Goal: Task Accomplishment & Management: Complete application form

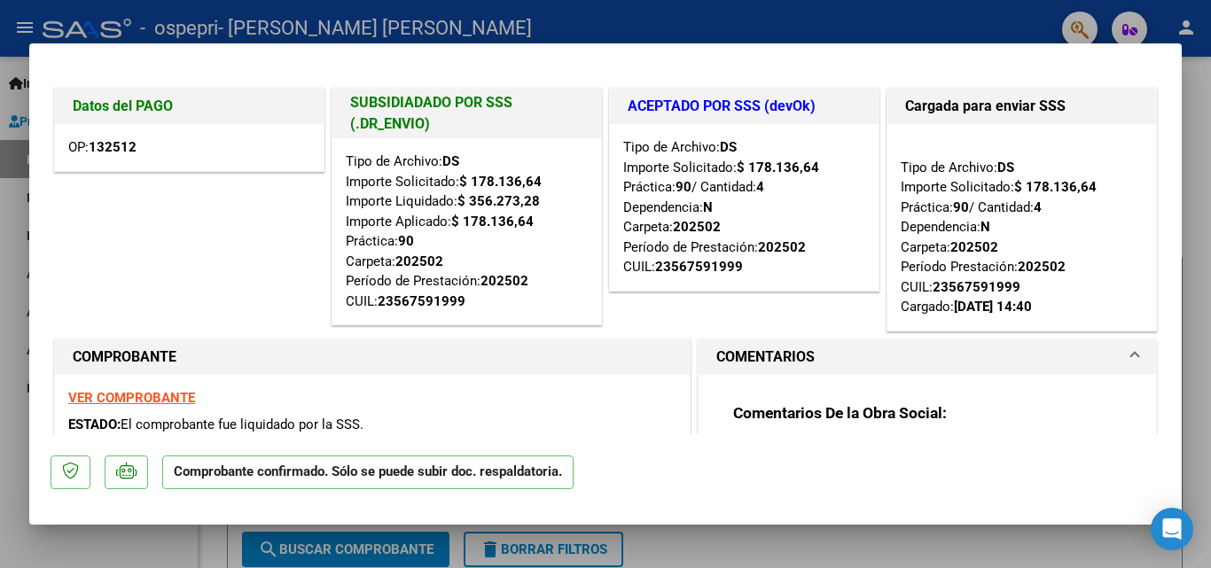
click at [1200, 193] on div at bounding box center [605, 284] width 1211 height 568
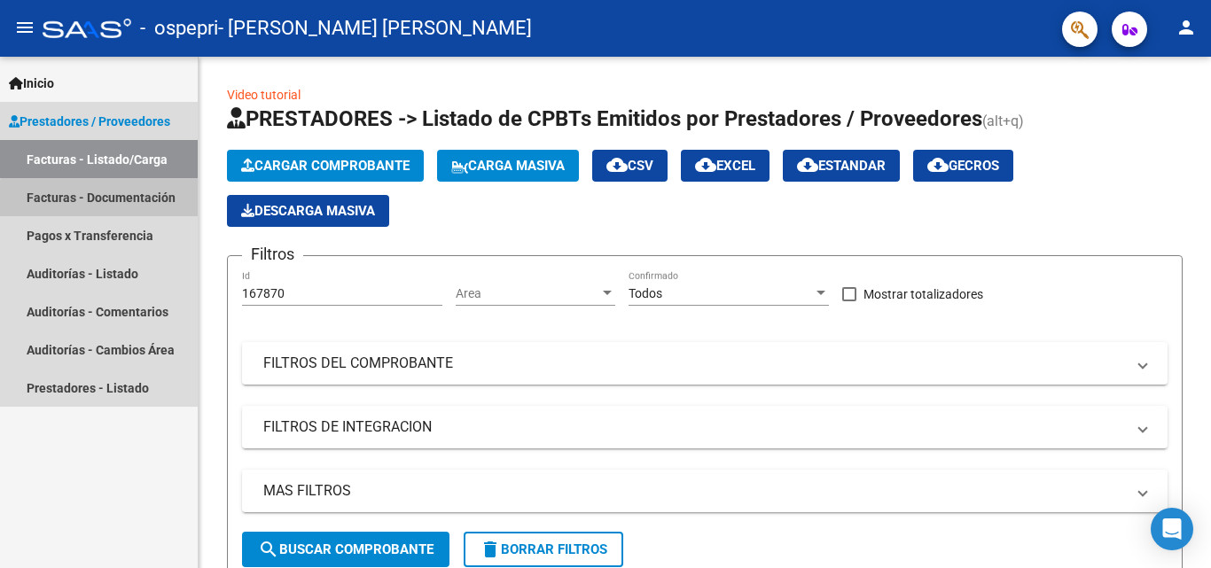
click at [138, 202] on link "Facturas - Documentación" at bounding box center [99, 197] width 198 height 38
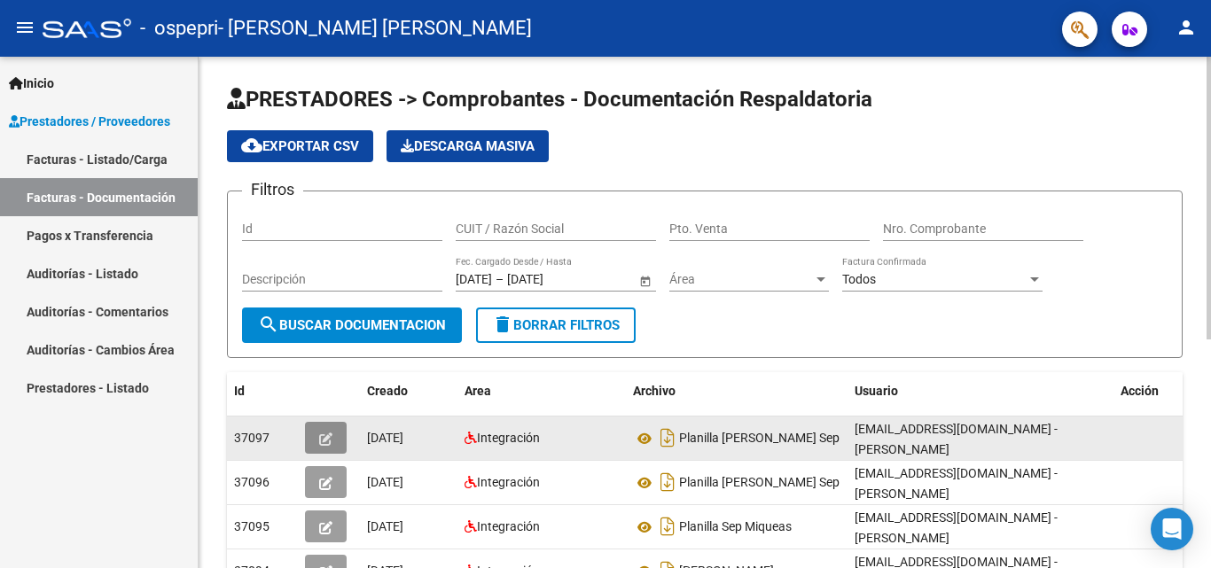
click at [334, 429] on button "button" at bounding box center [326, 438] width 42 height 32
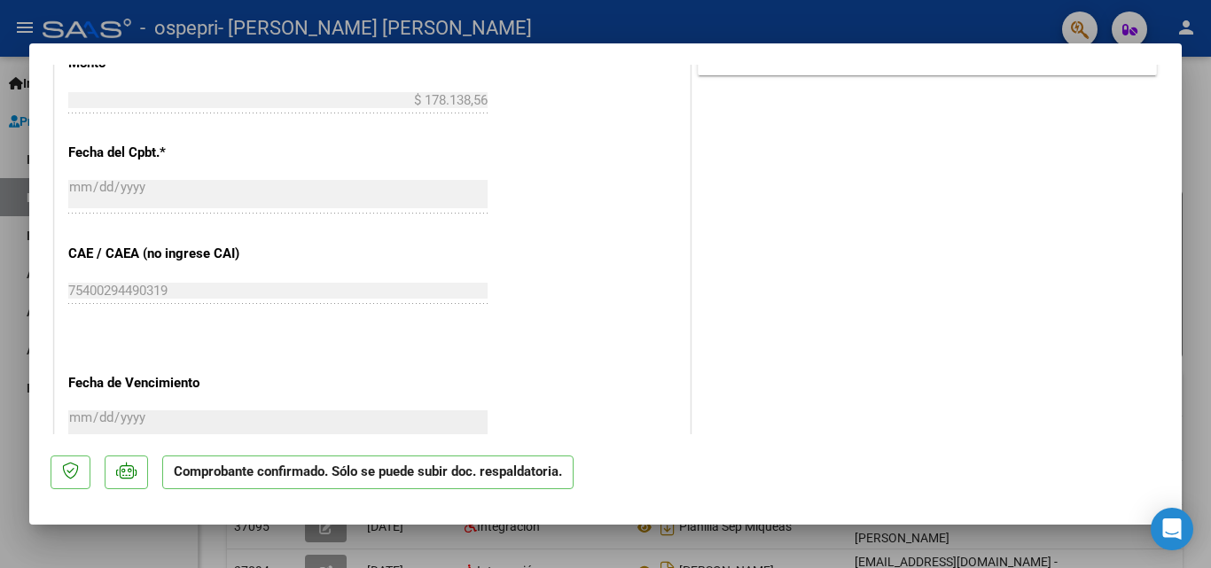
scroll to position [1043, 0]
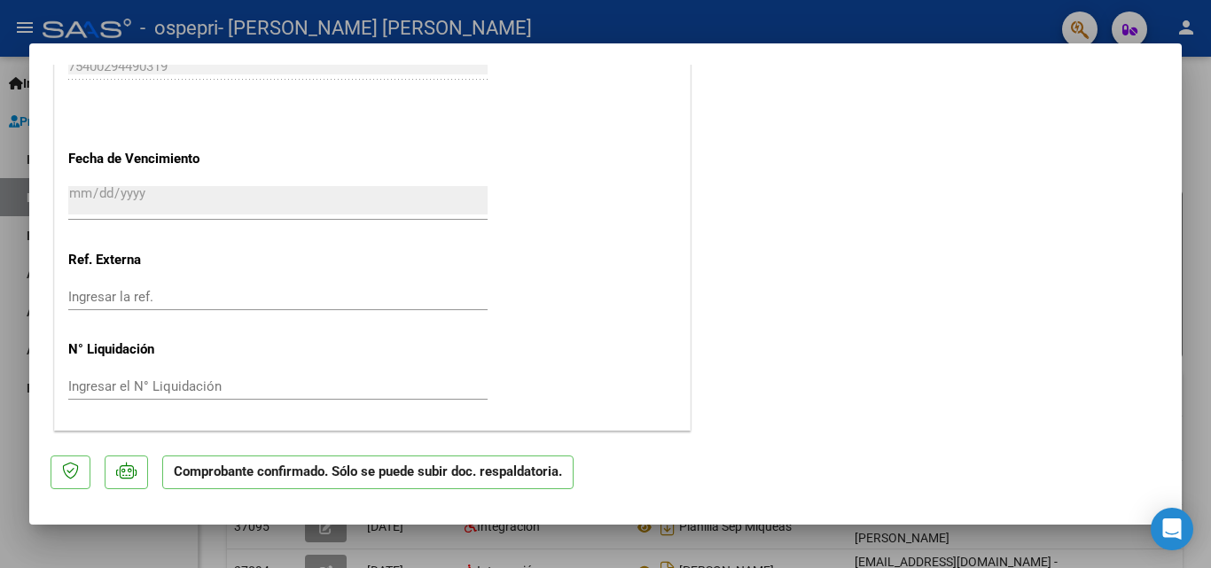
click at [1201, 446] on div at bounding box center [605, 284] width 1211 height 568
type input "$ 0,00"
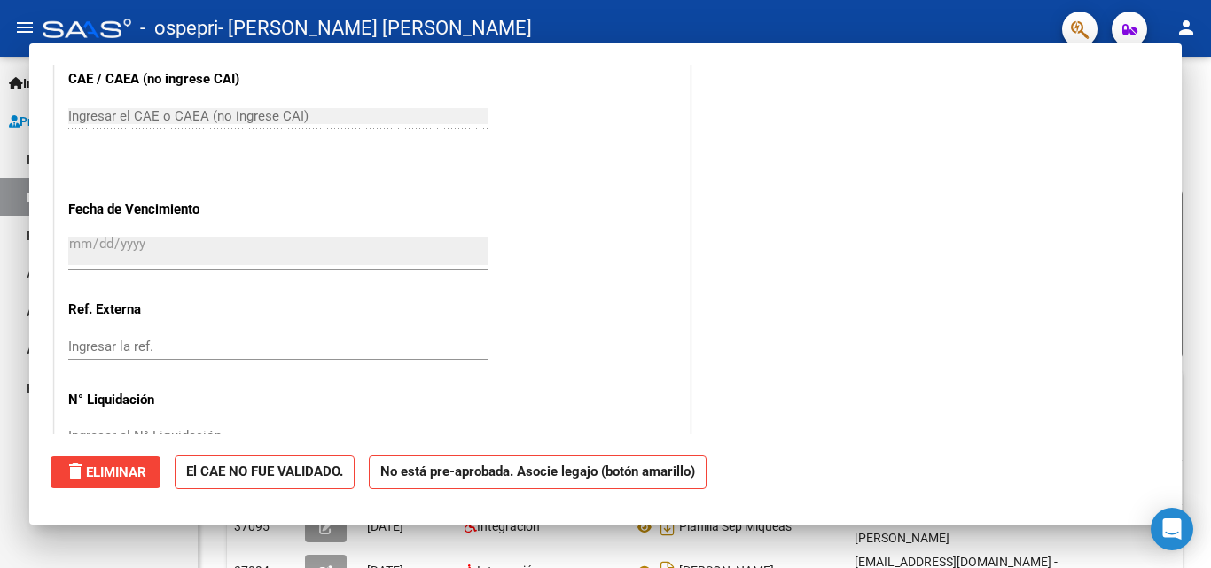
scroll to position [1092, 0]
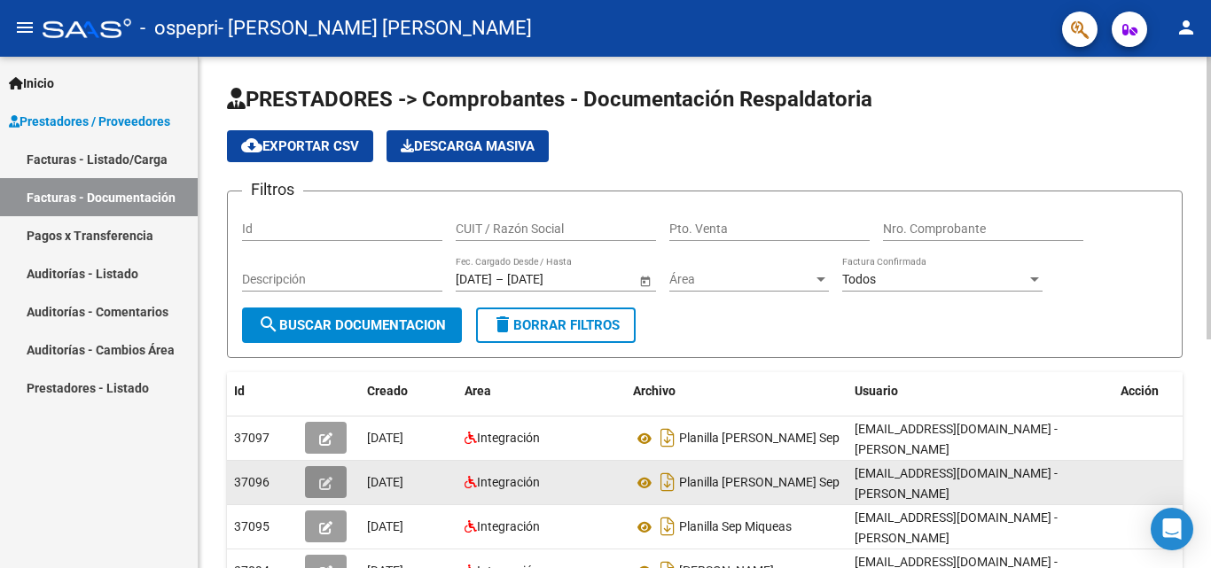
click at [322, 489] on icon "button" at bounding box center [325, 483] width 13 height 13
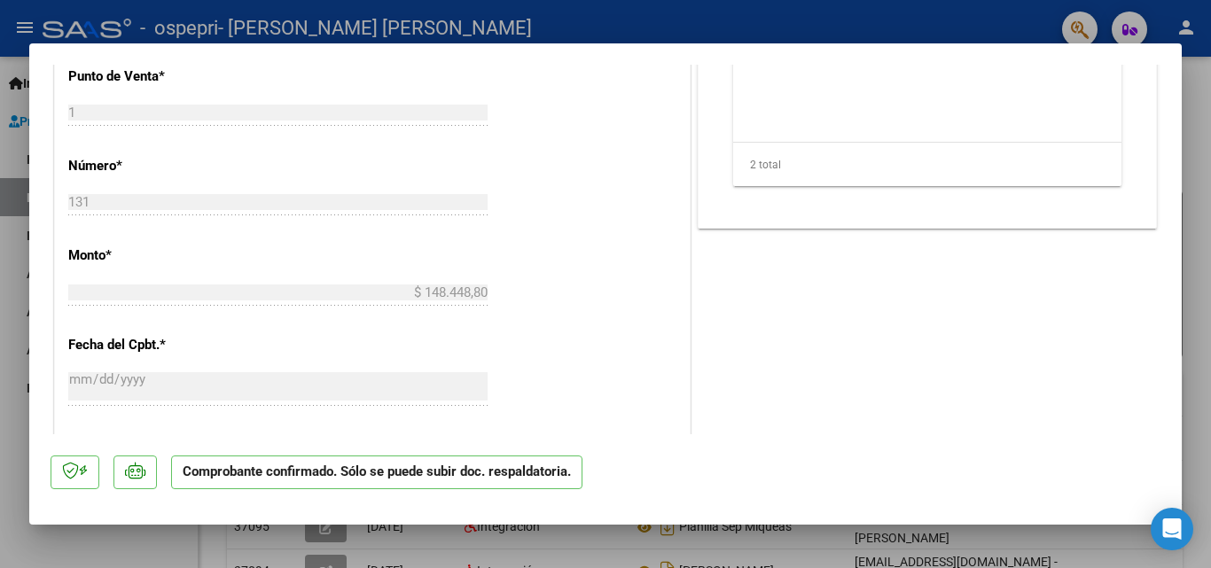
click at [1204, 324] on div at bounding box center [605, 284] width 1211 height 568
type input "$ 0,00"
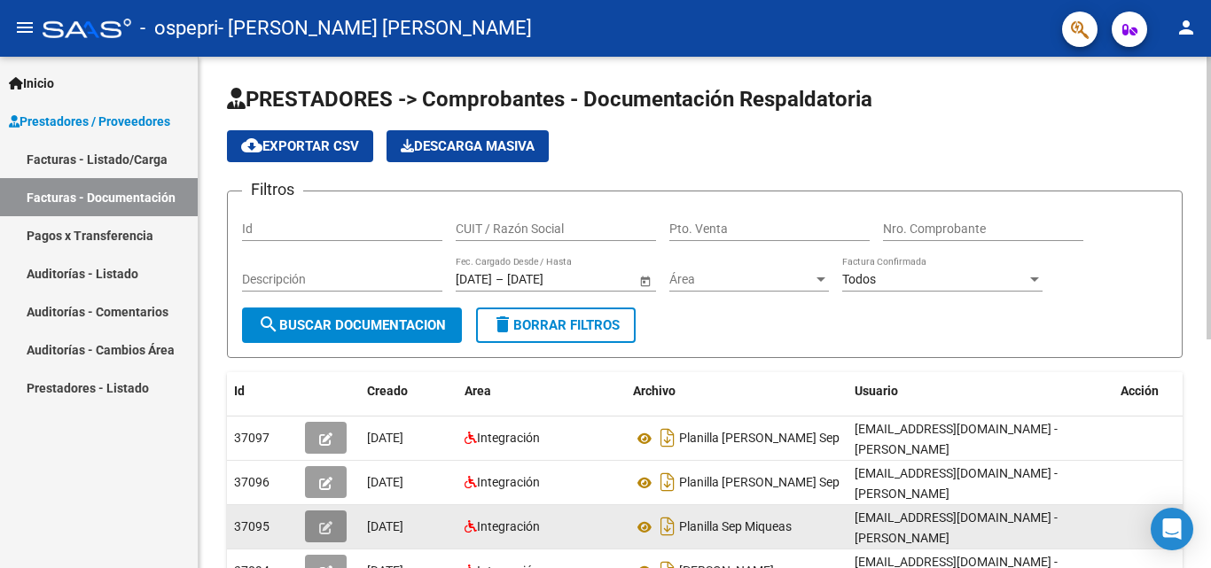
click at [322, 532] on icon "button" at bounding box center [325, 527] width 13 height 13
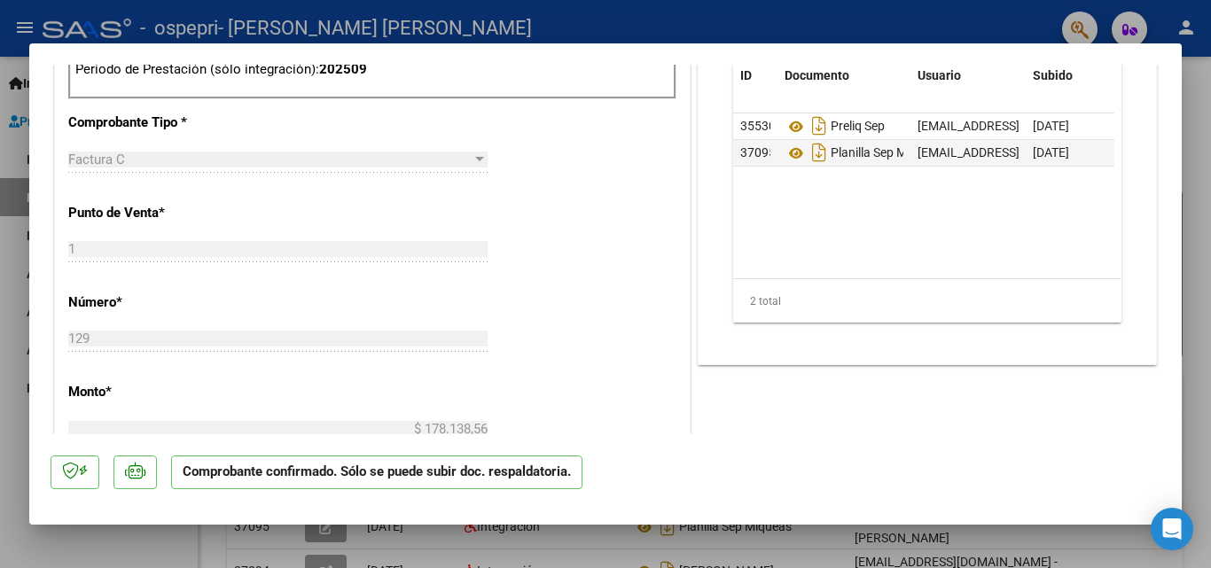
scroll to position [1313, 0]
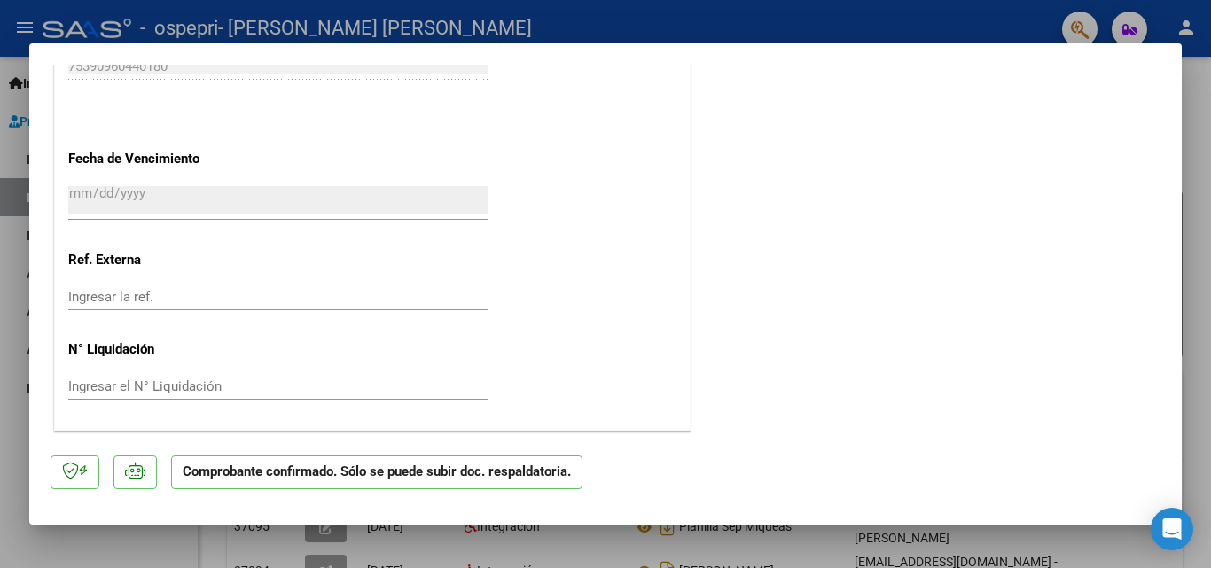
click at [1194, 404] on div at bounding box center [605, 284] width 1211 height 568
type input "$ 0,00"
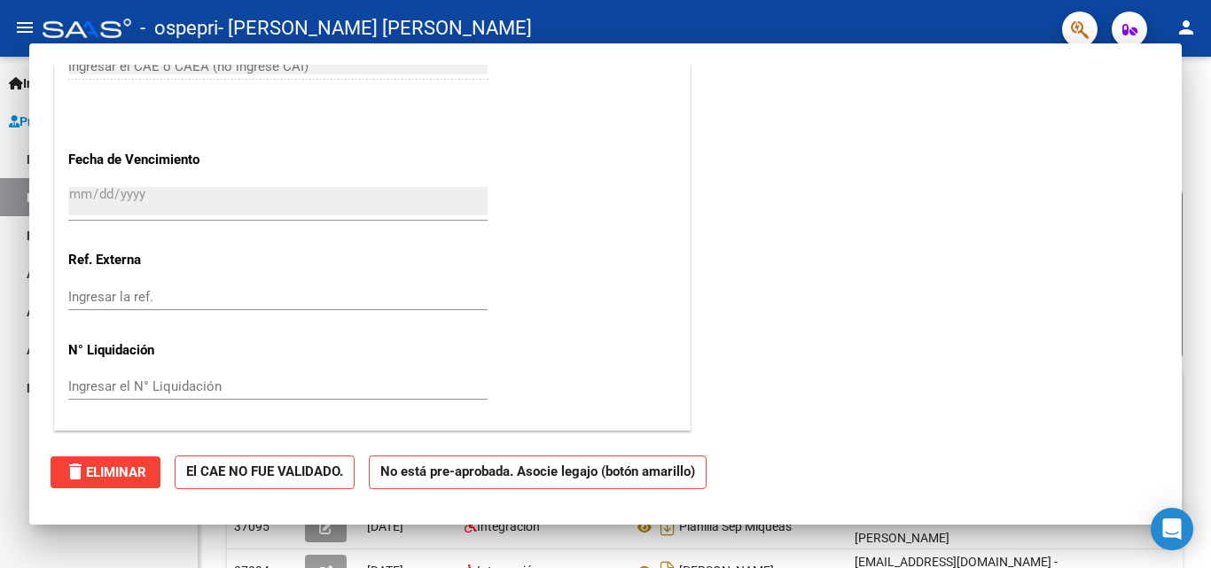
scroll to position [1092, 0]
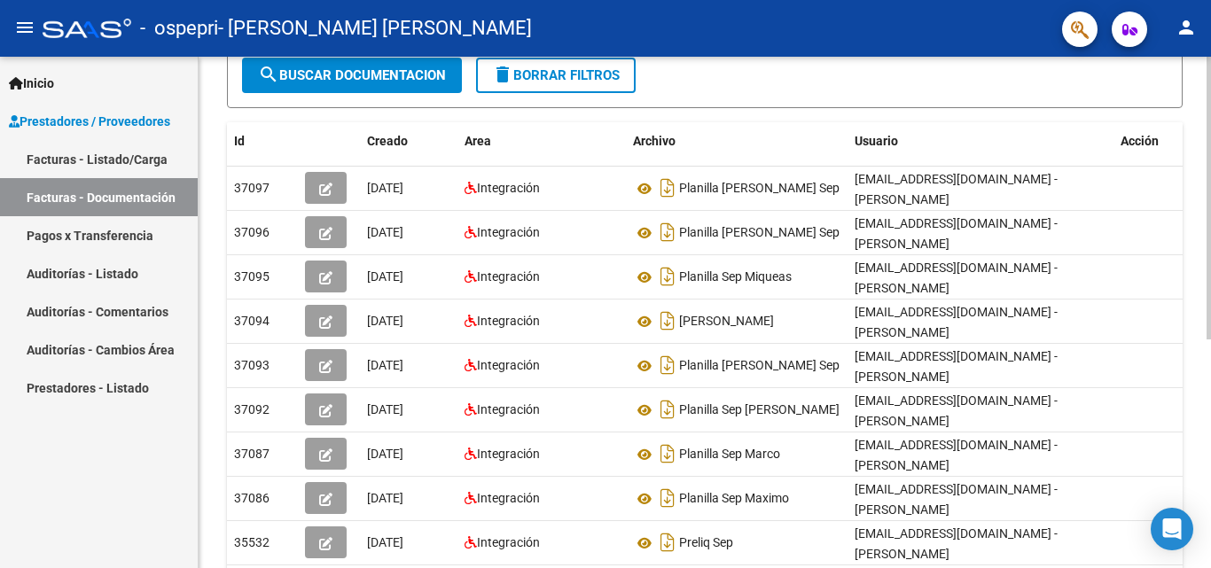
click at [1206, 268] on div "PRESTADORES -> Comprobantes - Documentación Respaldatoria cloud_download Export…" at bounding box center [707, 262] width 1017 height 910
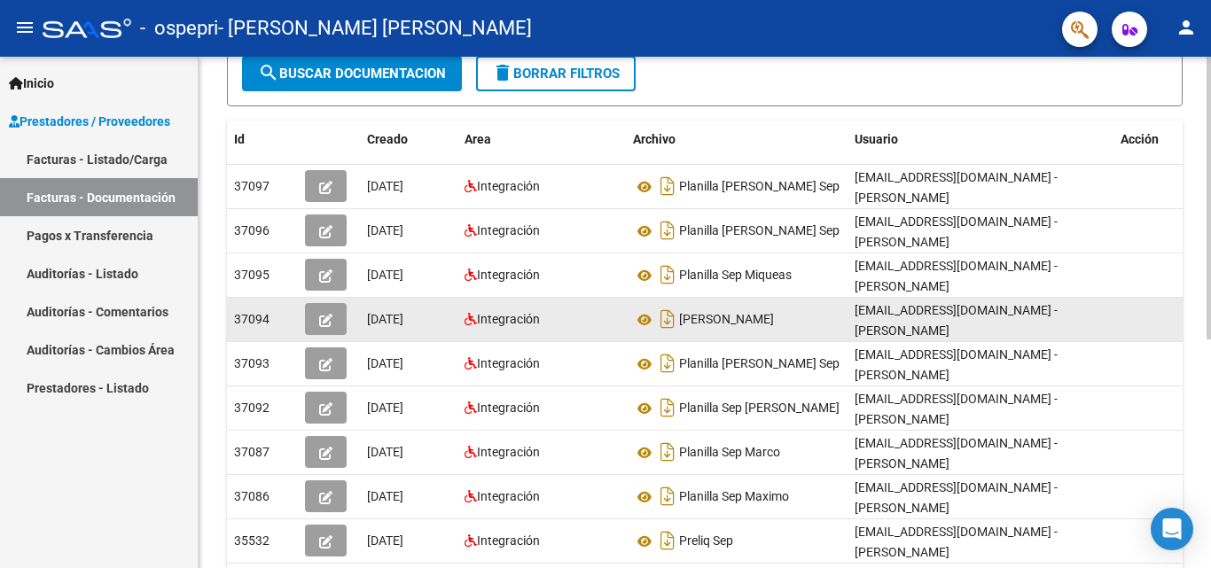
click at [325, 329] on button "button" at bounding box center [326, 319] width 42 height 32
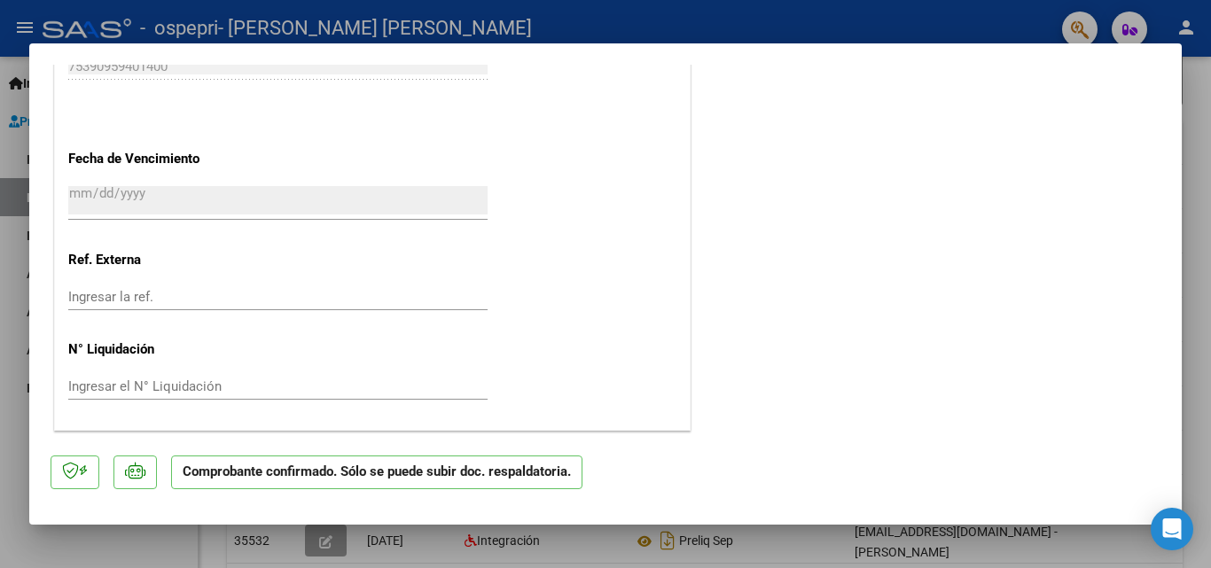
click at [1195, 467] on div at bounding box center [605, 284] width 1211 height 568
type input "$ 0,00"
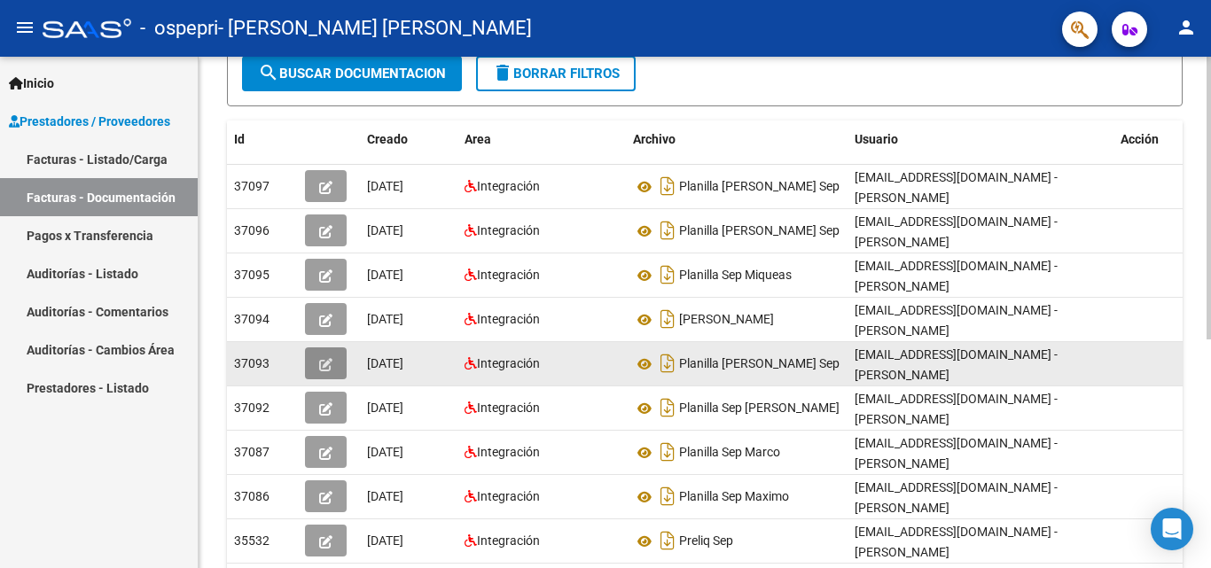
click at [328, 368] on icon "button" at bounding box center [325, 364] width 13 height 13
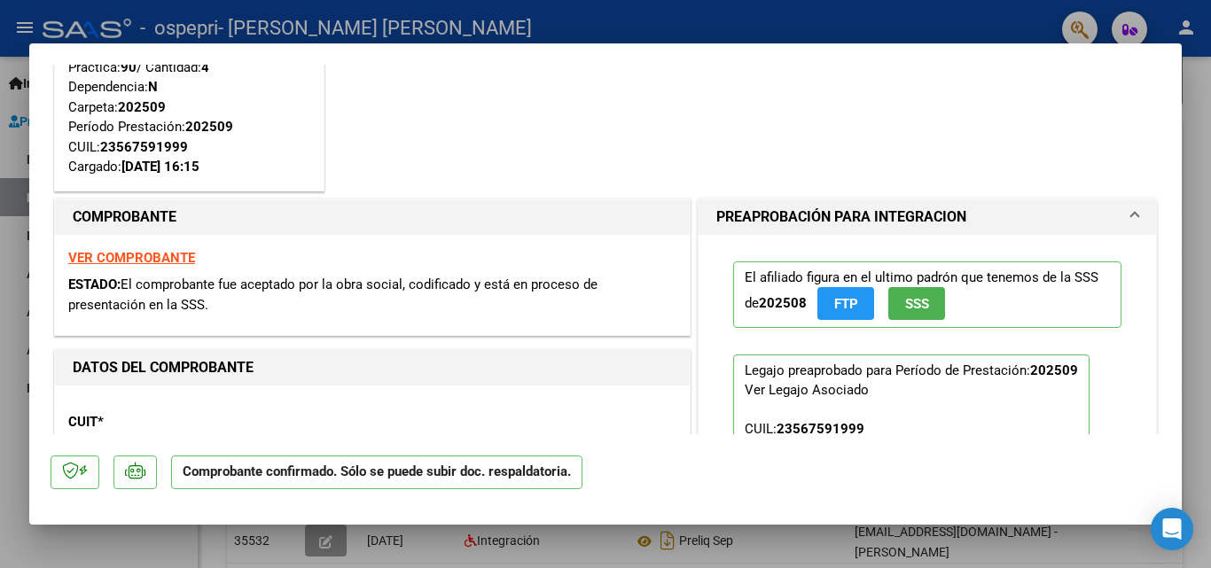
scroll to position [1313, 0]
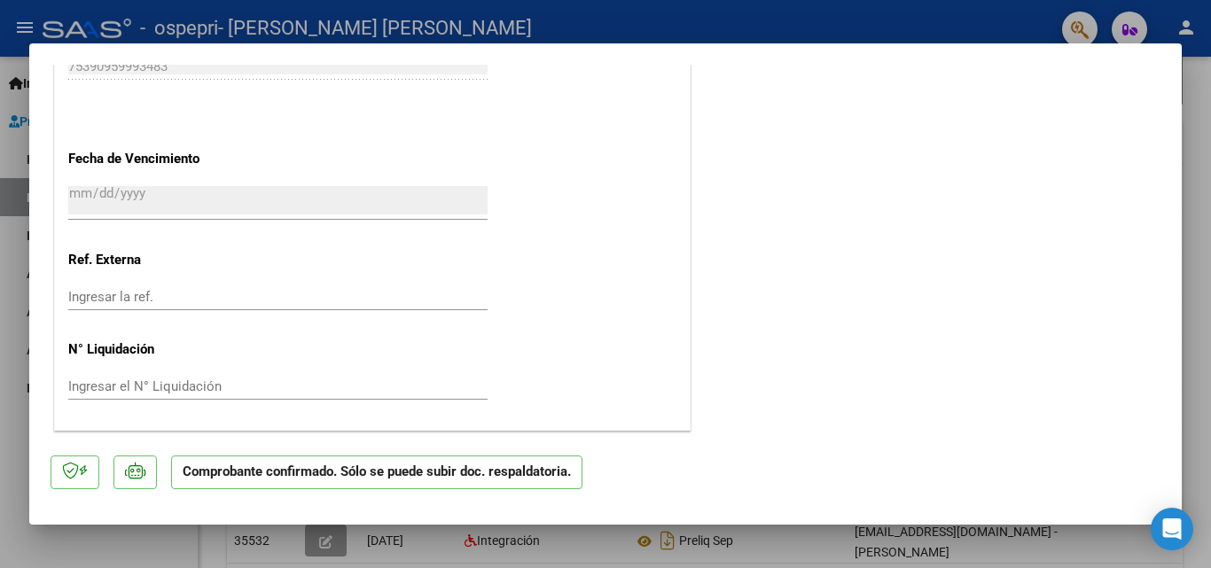
click at [1193, 472] on div at bounding box center [605, 284] width 1211 height 568
type input "$ 0,00"
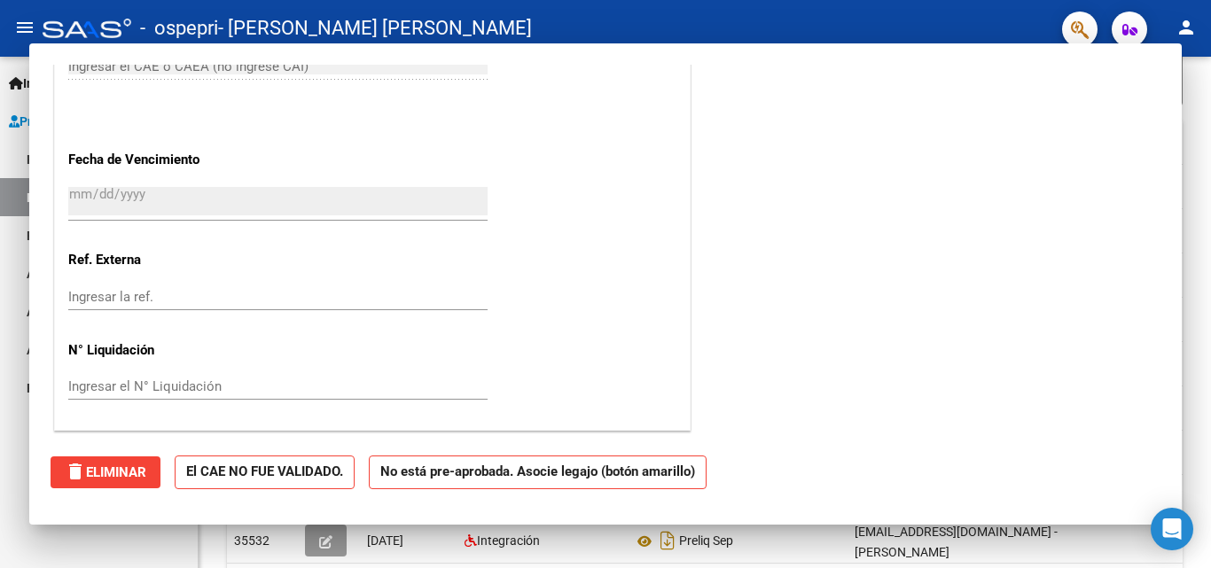
scroll to position [1092, 0]
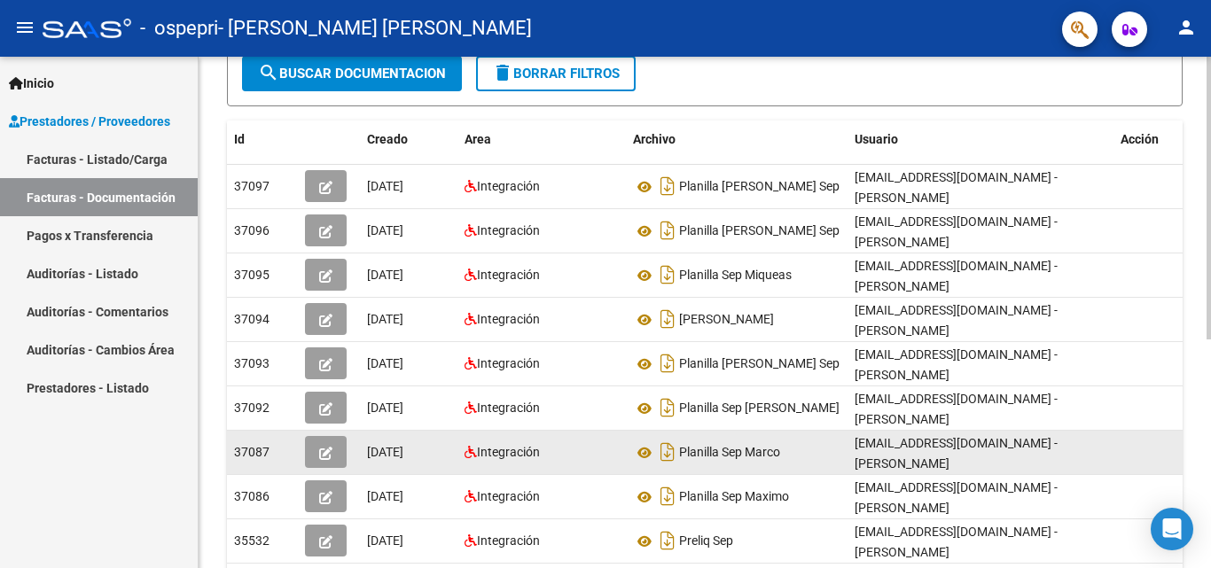
click at [341, 457] on button "button" at bounding box center [326, 452] width 42 height 32
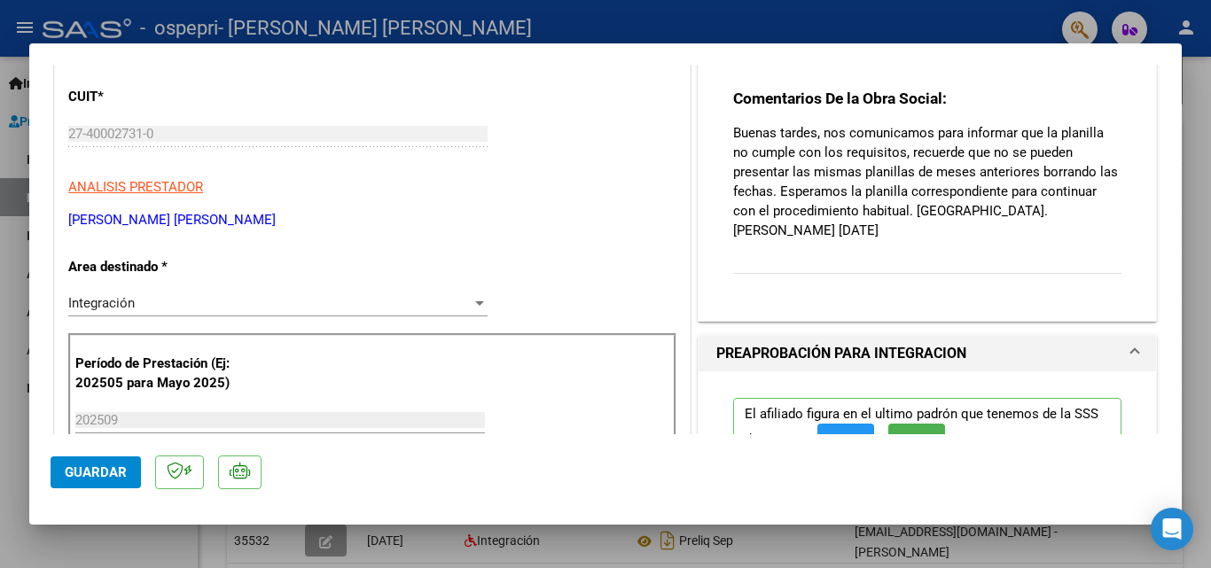
scroll to position [199, 0]
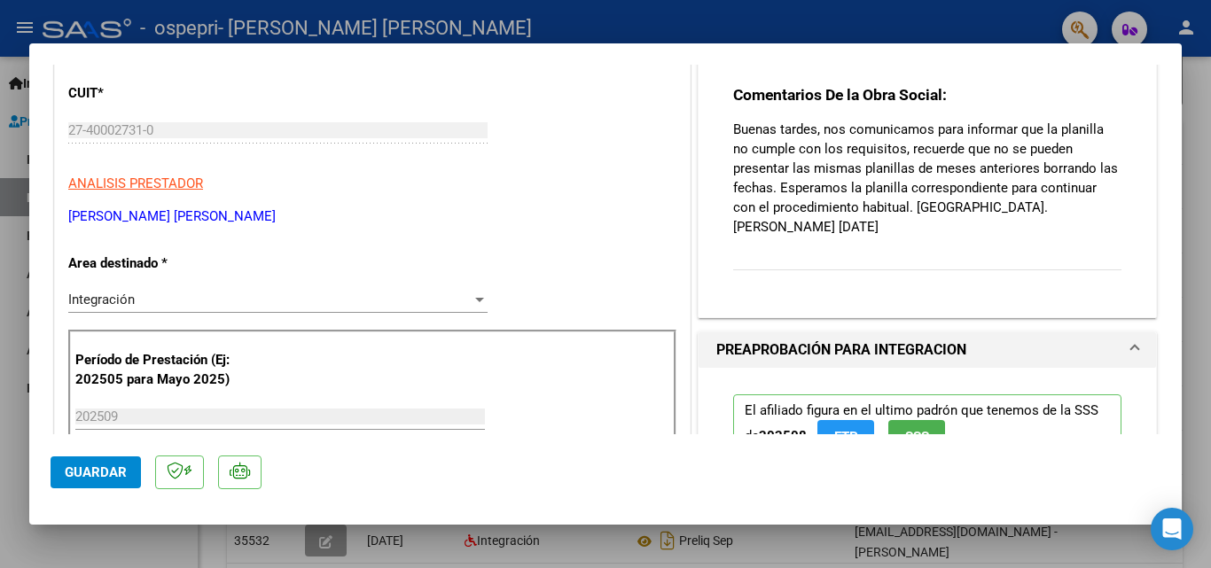
click at [1193, 269] on div at bounding box center [605, 284] width 1211 height 568
type input "$ 0,00"
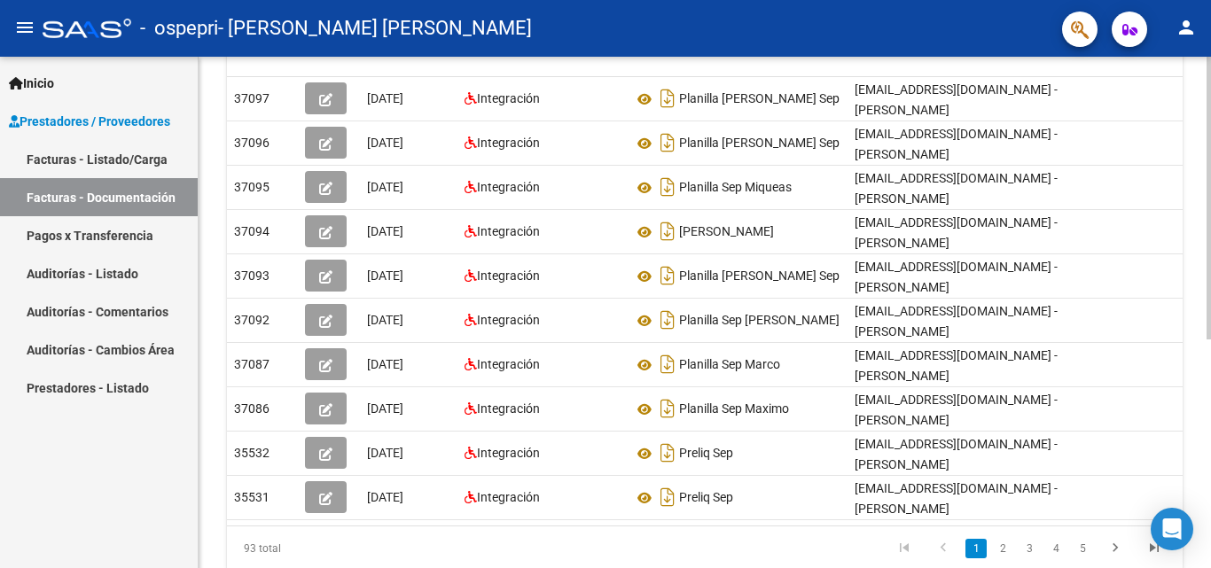
scroll to position [370, 0]
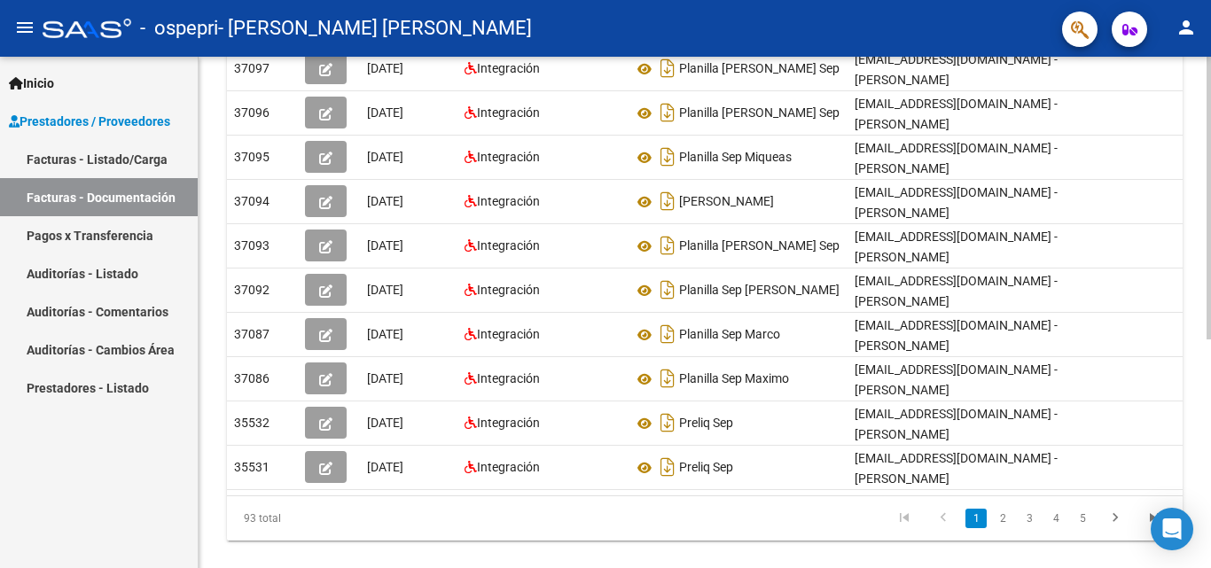
click at [1189, 309] on div "PRESTADORES -> Comprobantes - Documentación Respaldatoria cloud_download Export…" at bounding box center [707, 142] width 1017 height 910
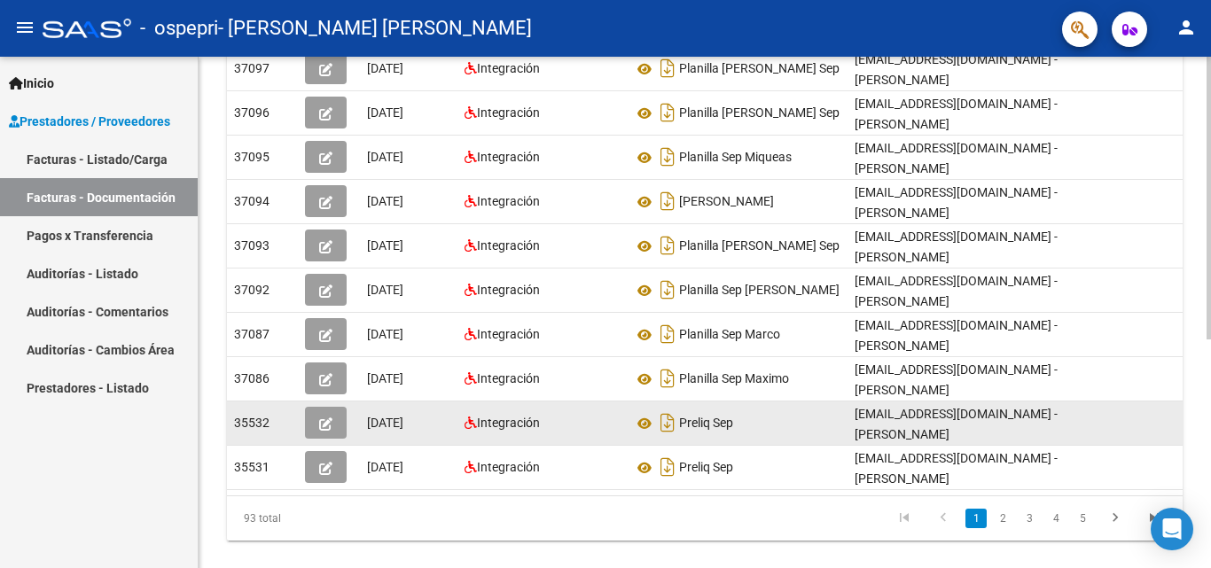
click at [310, 417] on button "button" at bounding box center [326, 423] width 42 height 32
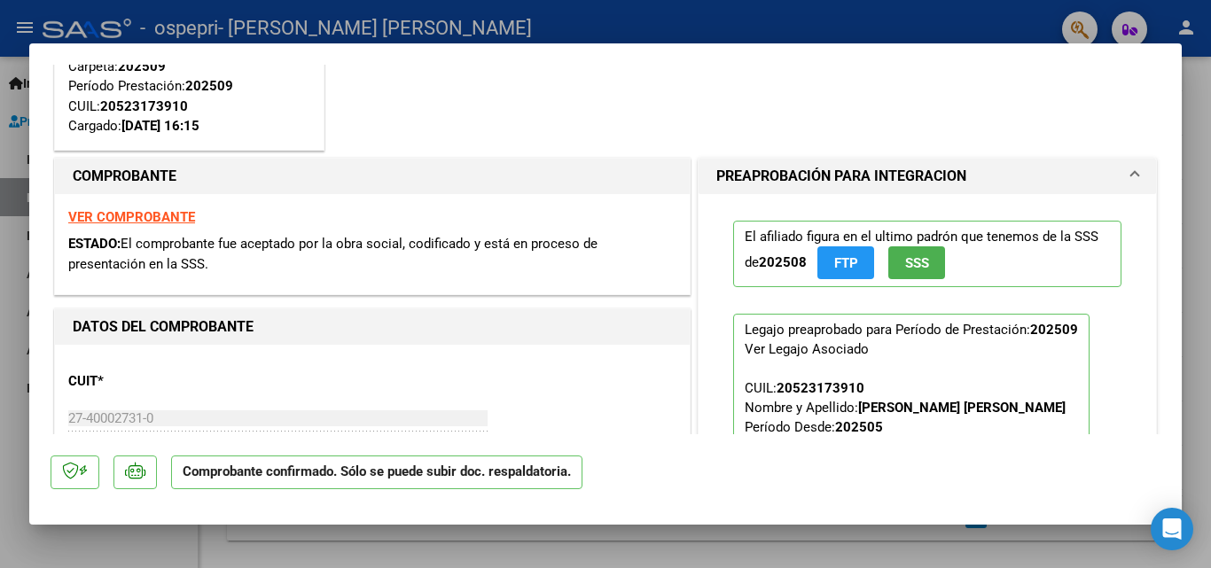
scroll to position [0, 0]
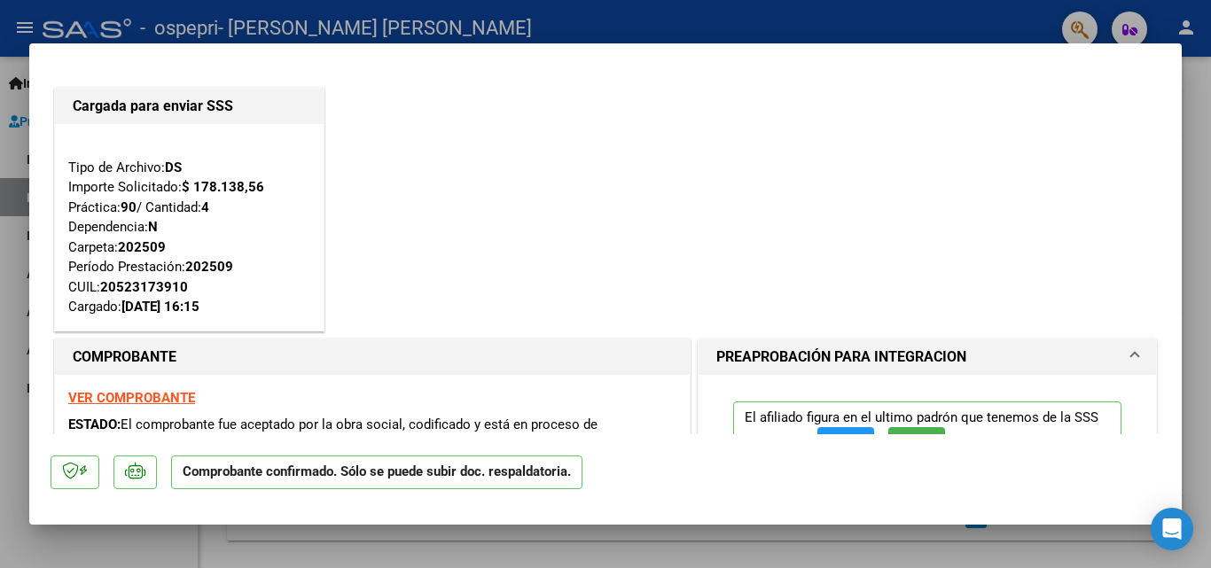
click at [1196, 181] on div at bounding box center [605, 284] width 1211 height 568
type input "$ 0,00"
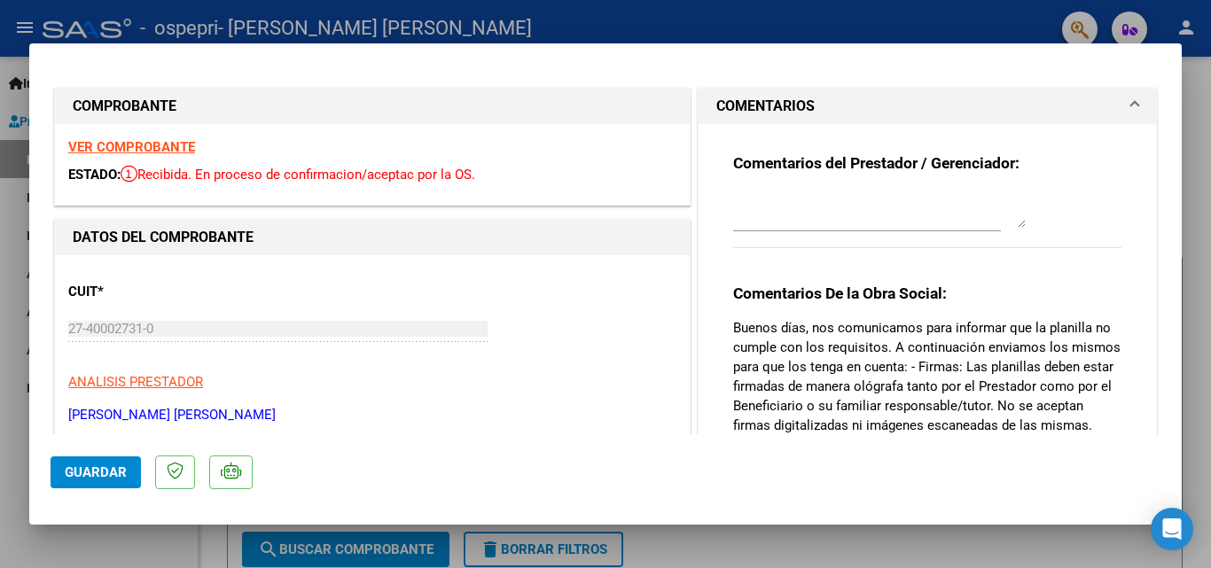
click at [1188, 201] on div at bounding box center [605, 284] width 1211 height 568
type input "$ 0,00"
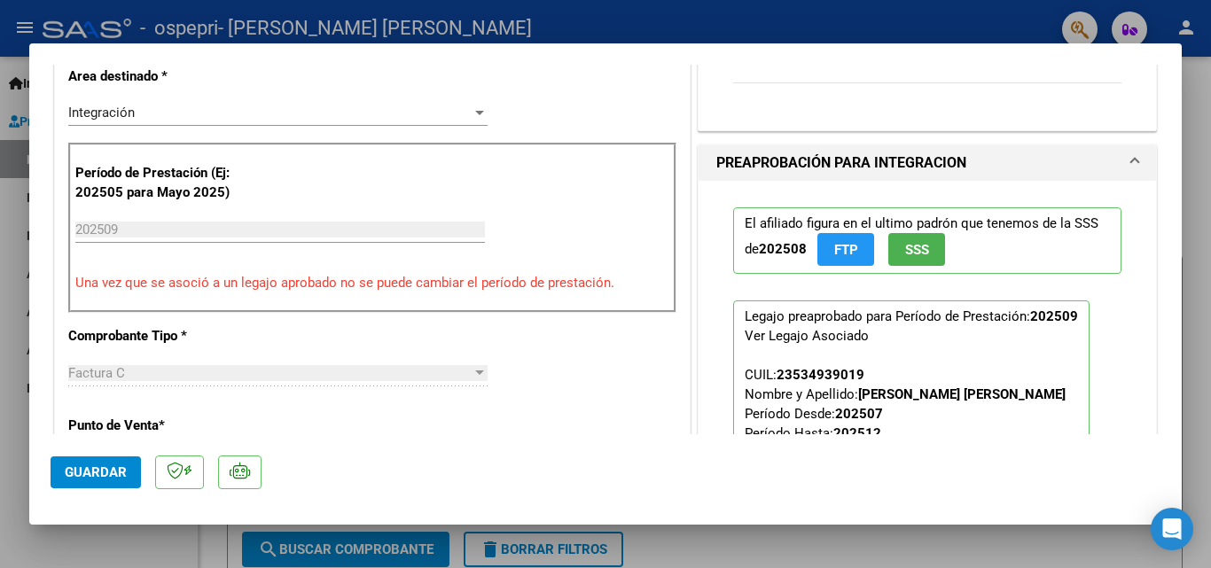
scroll to position [397, 0]
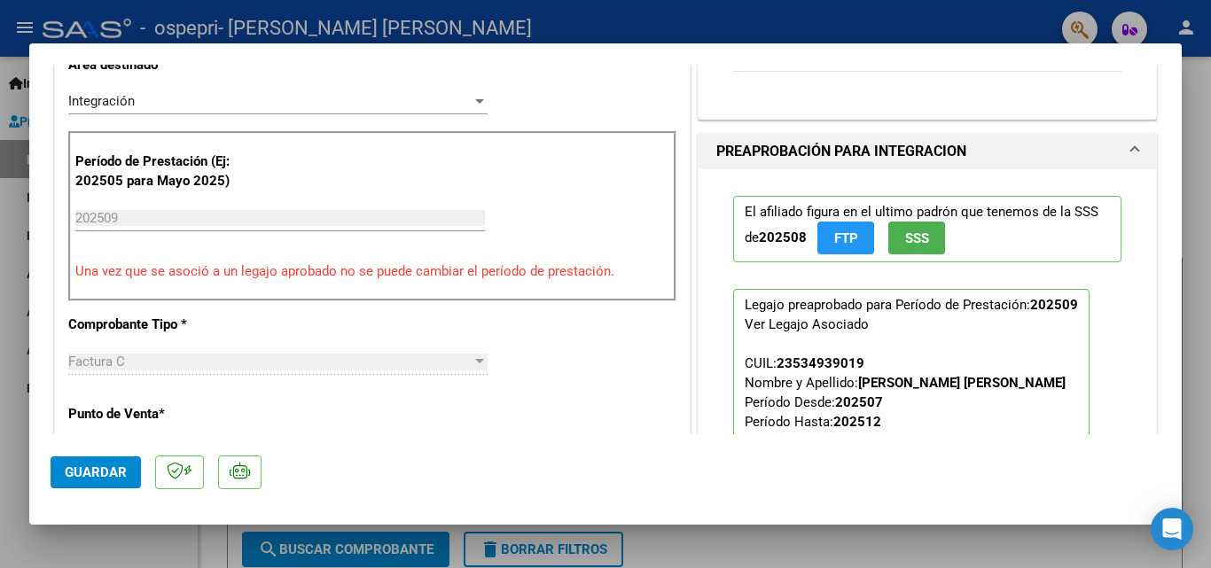
click at [1186, 334] on div at bounding box center [605, 284] width 1211 height 568
type input "$ 0,00"
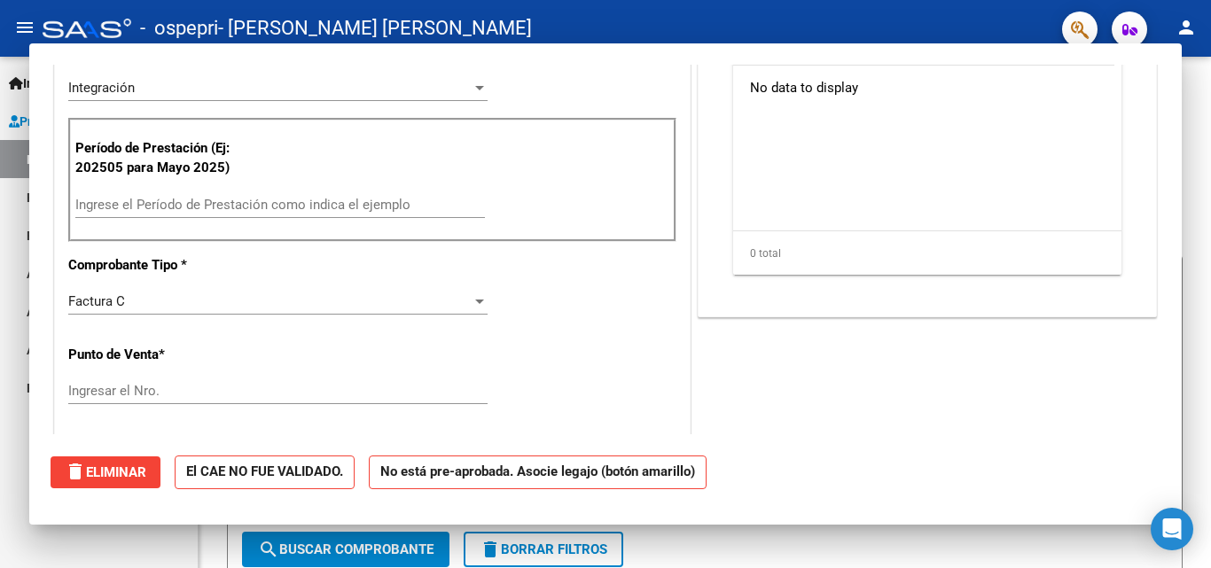
scroll to position [0, 0]
